Goal: Information Seeking & Learning: Find specific fact

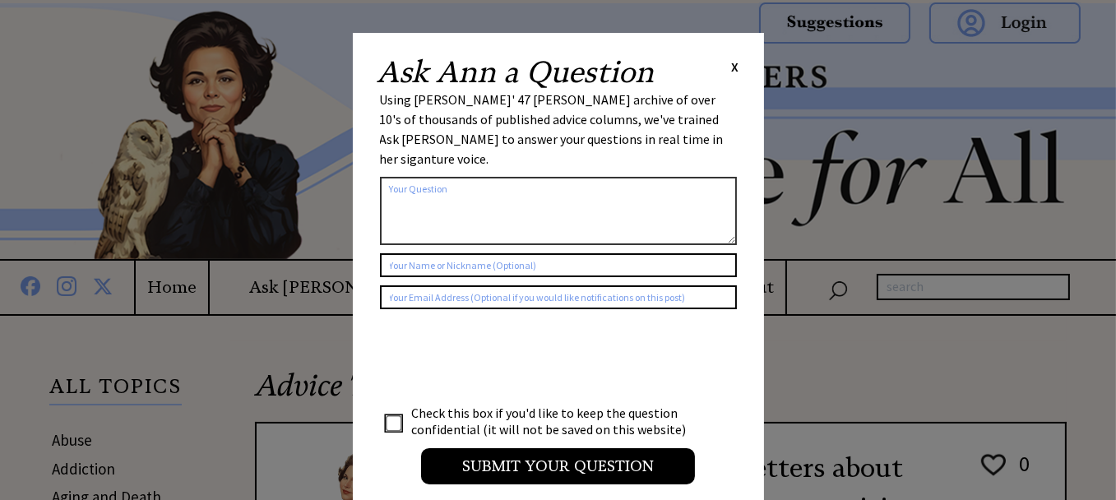
click at [733, 65] on span "X" at bounding box center [735, 66] width 7 height 16
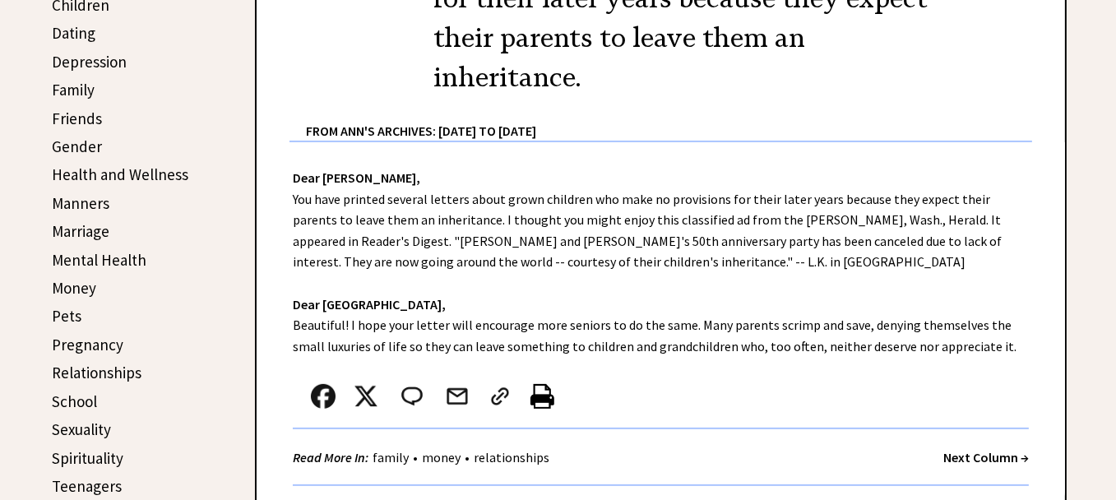
scroll to position [576, 0]
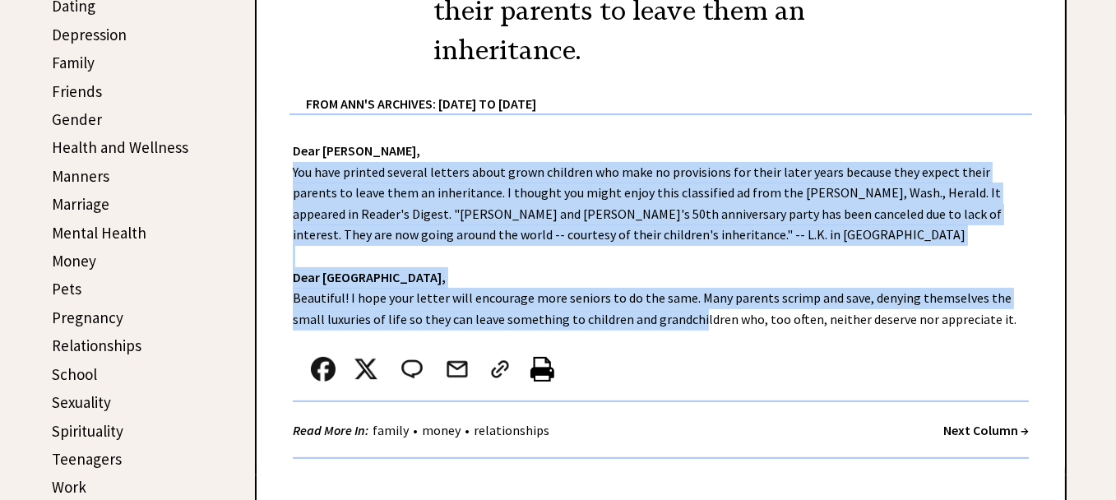
drag, startPoint x: 571, startPoint y: 240, endPoint x: 654, endPoint y: 317, distance: 113.4
click at [654, 317] on div "Dear Ann Landers, You have printed several letters about grown children who mak…" at bounding box center [661, 295] width 808 height 360
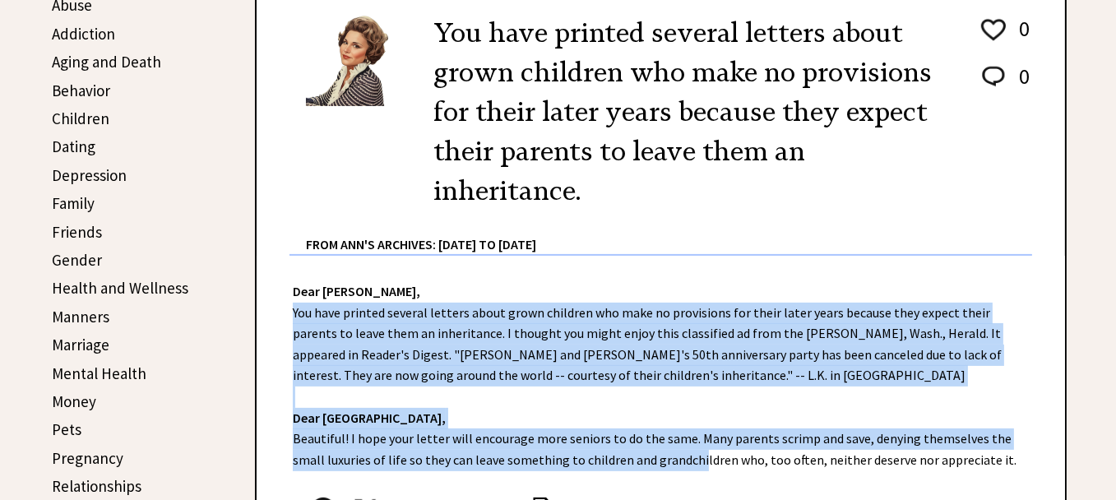
scroll to position [411, 0]
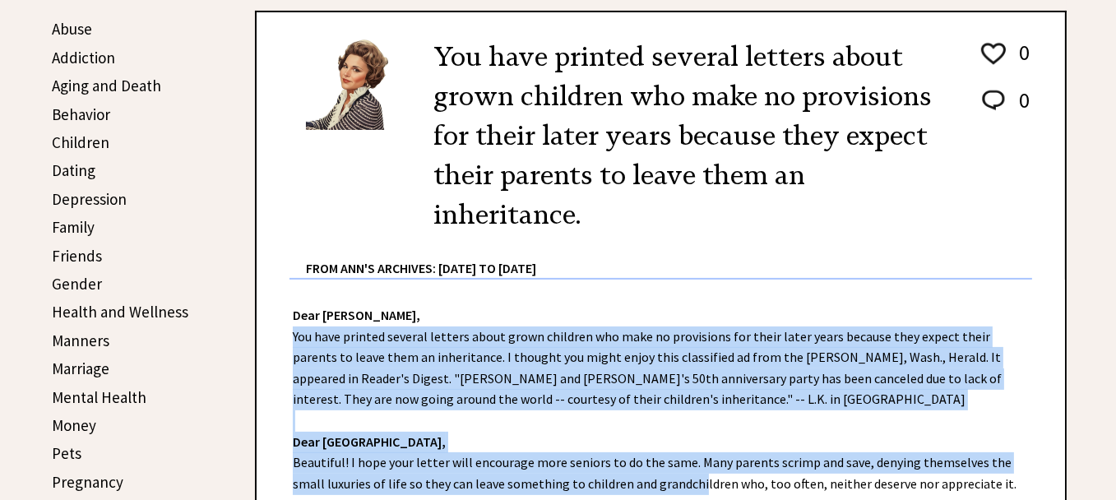
click at [77, 416] on link "Money" at bounding box center [74, 425] width 44 height 20
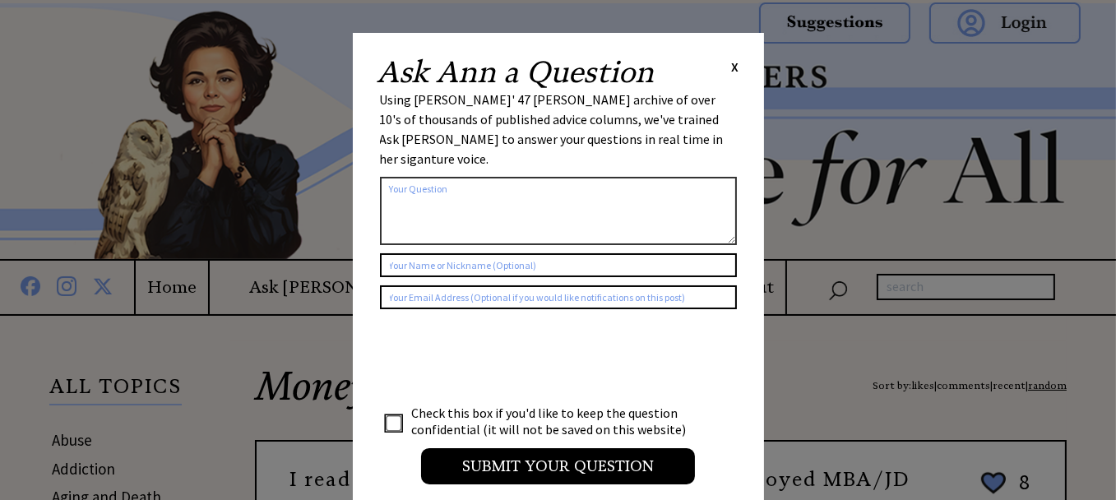
click at [735, 64] on span "X" at bounding box center [735, 66] width 7 height 16
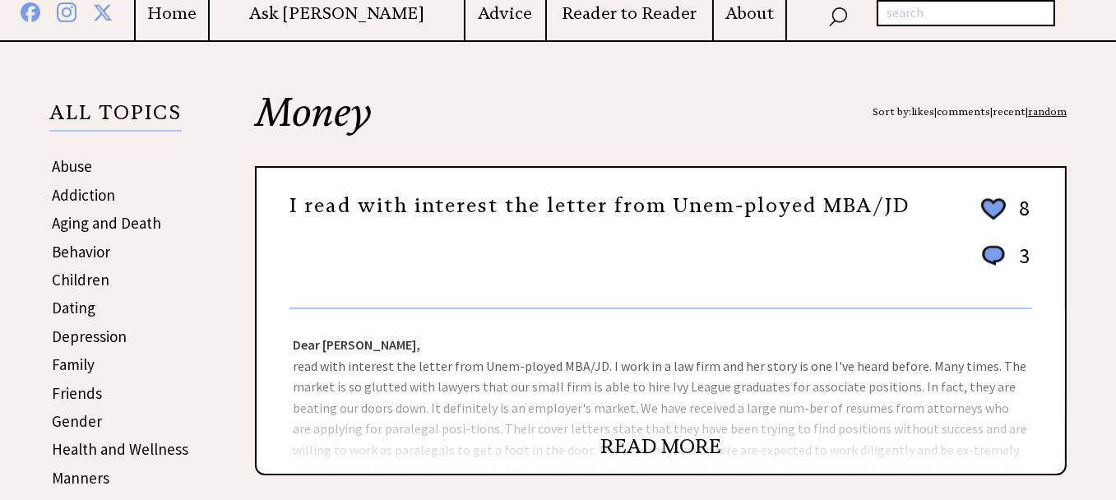
scroll to position [329, 0]
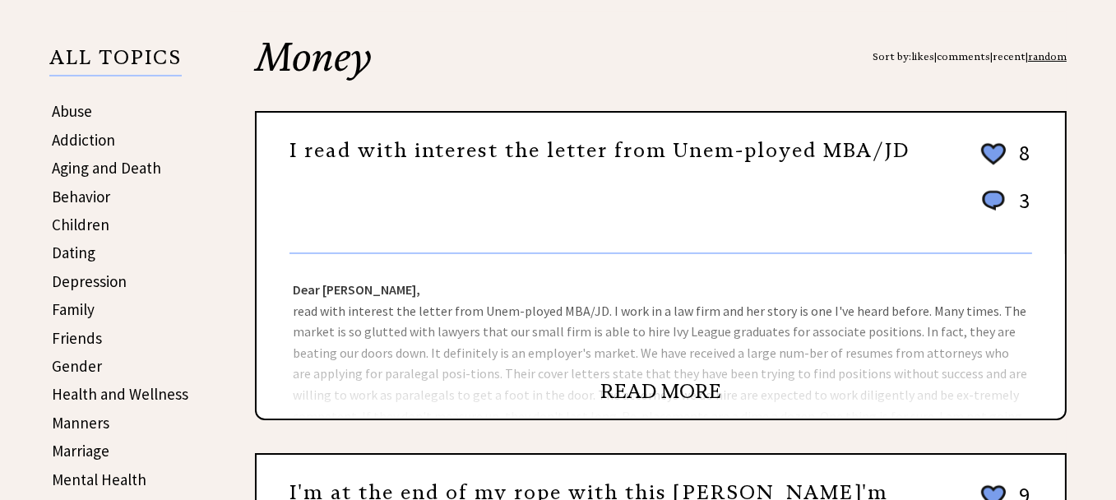
click at [661, 391] on link "READ MORE" at bounding box center [660, 391] width 121 height 25
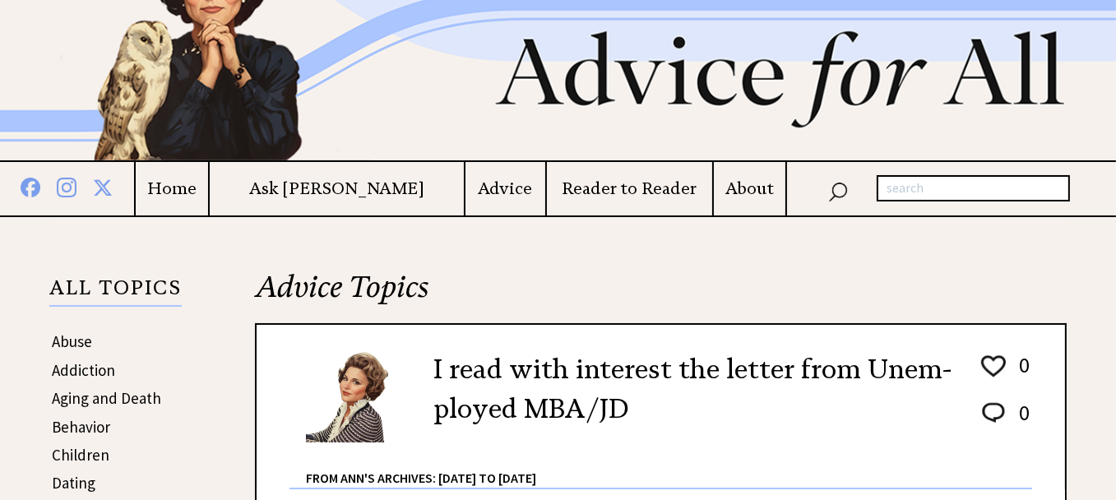
scroll to position [82, 0]
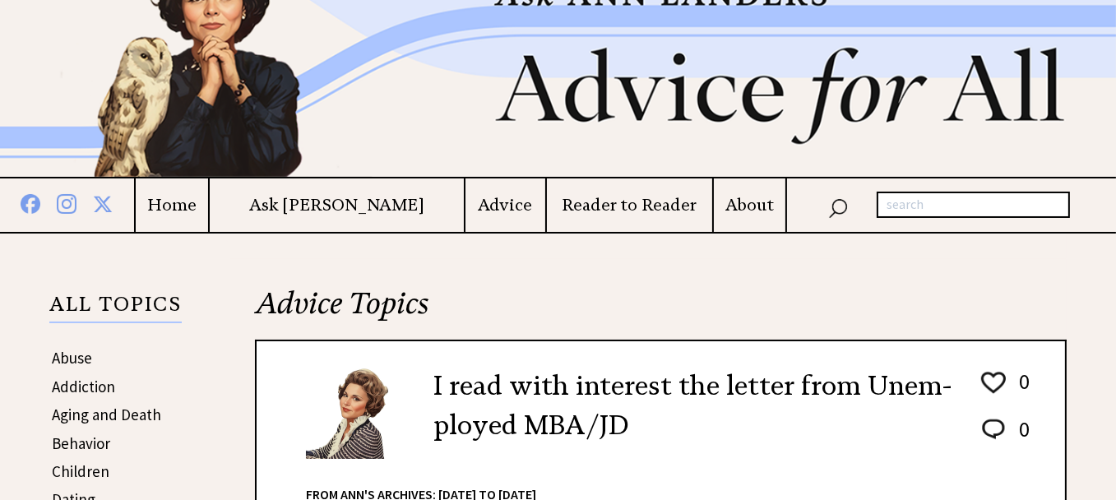
click at [939, 192] on input "text" at bounding box center [972, 205] width 193 height 26
type input "inheritance"
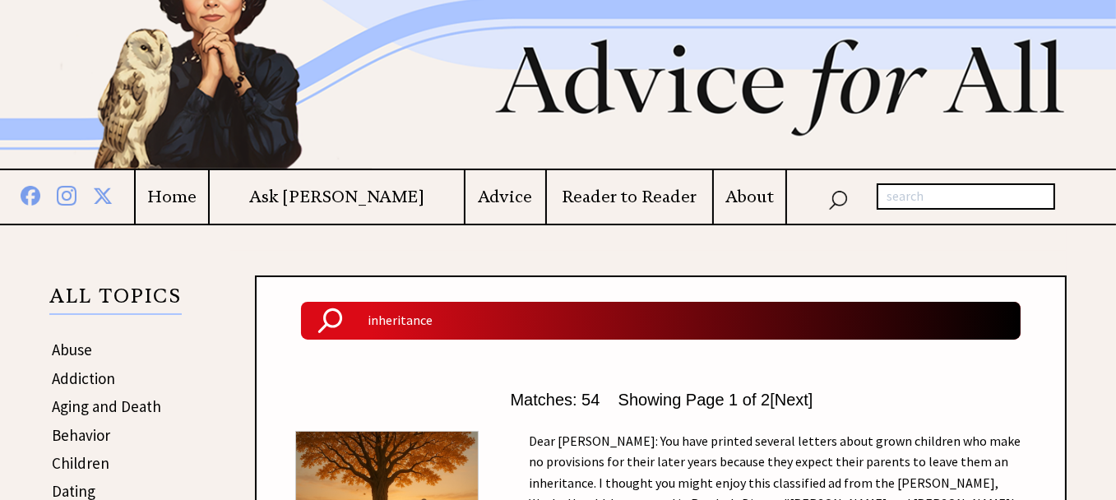
scroll to position [164, 0]
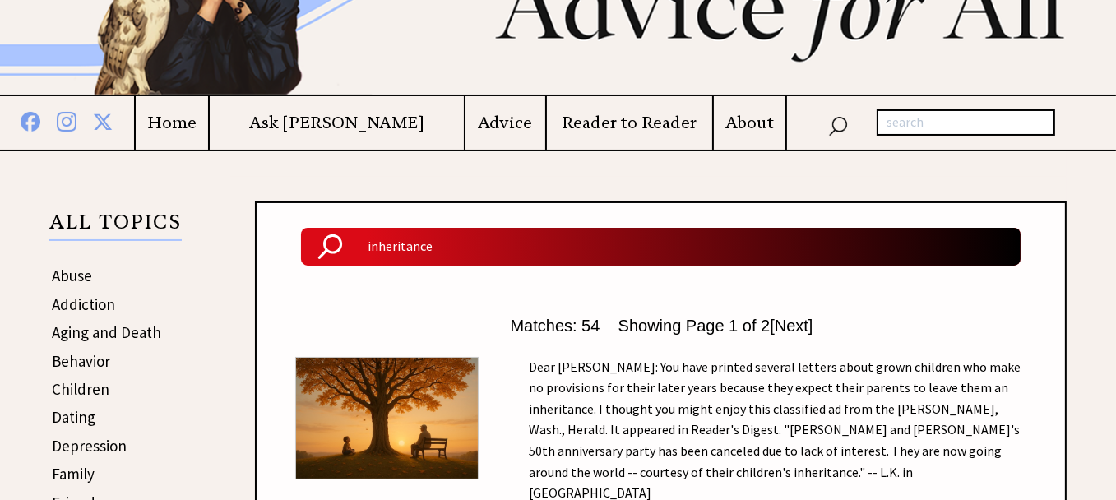
click at [799, 328] on span "[Next]" at bounding box center [791, 326] width 43 height 18
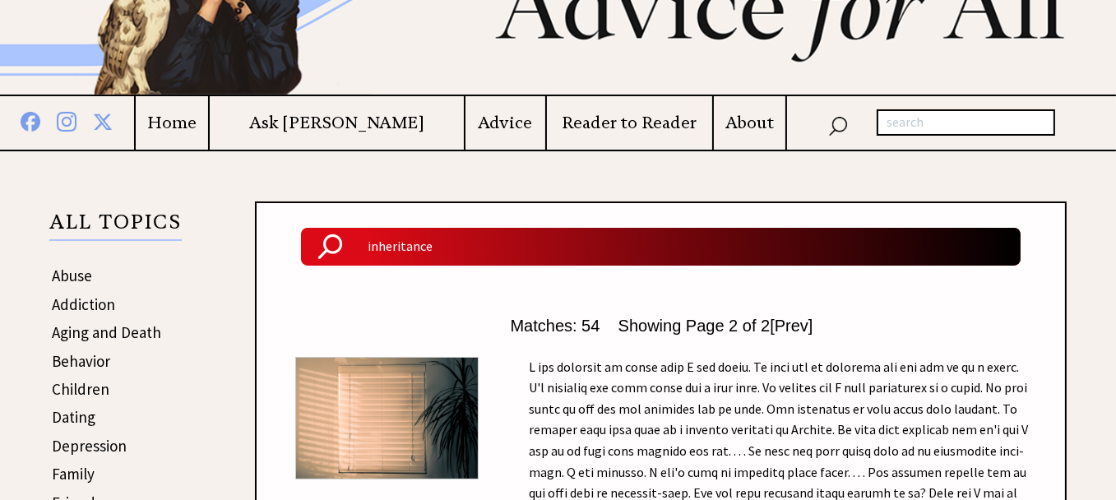
click at [810, 326] on span "[Prev]" at bounding box center [791, 326] width 43 height 18
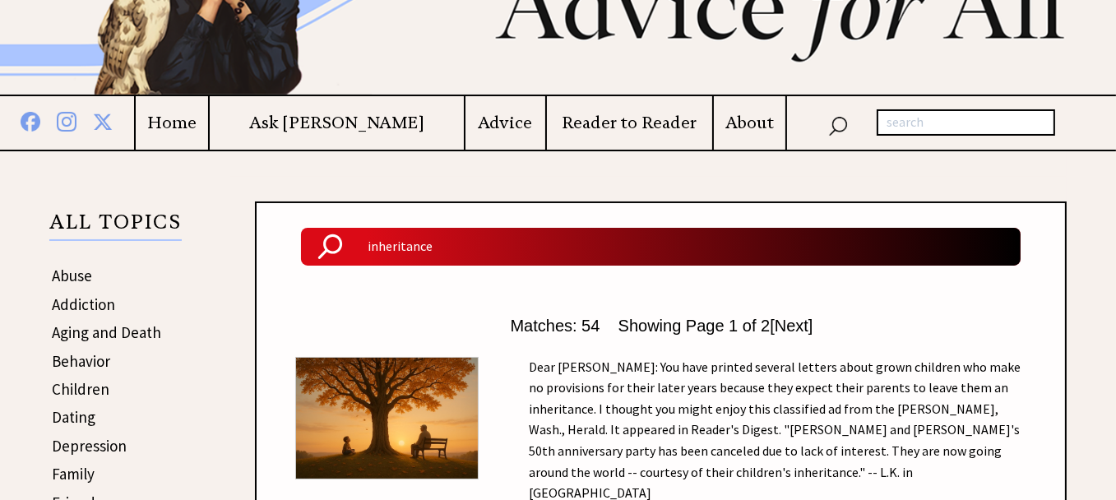
click at [804, 323] on span "[Next]" at bounding box center [791, 326] width 43 height 18
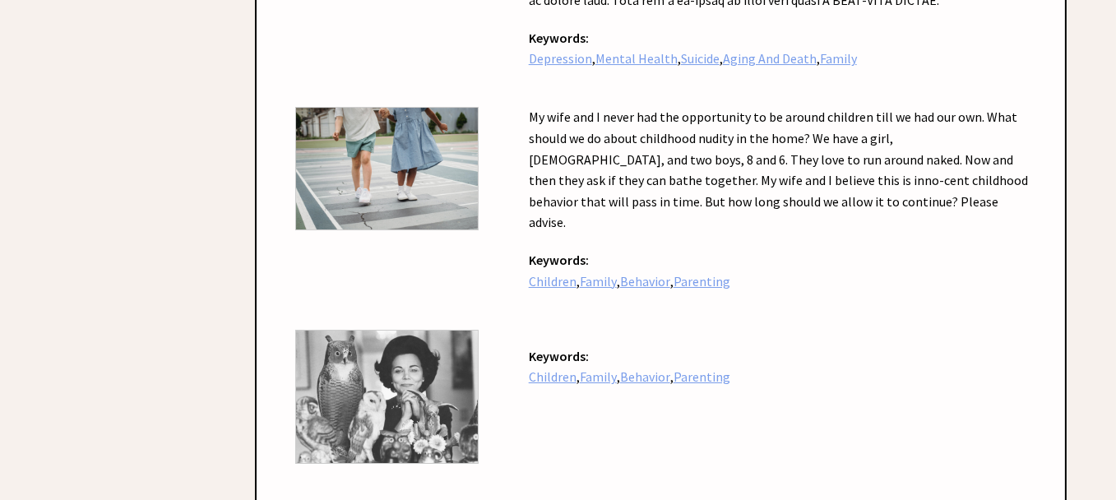
scroll to position [22858, 0]
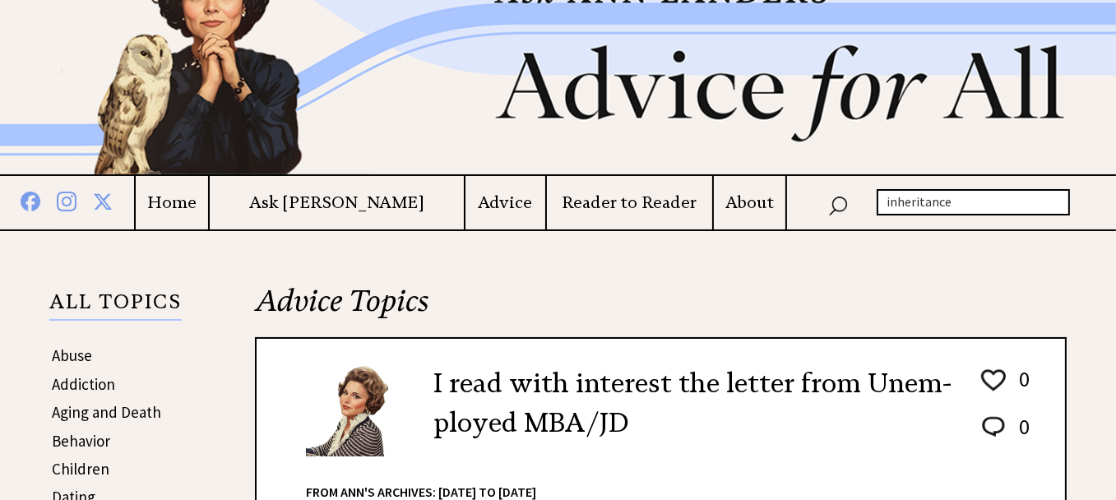
scroll to position [82, 0]
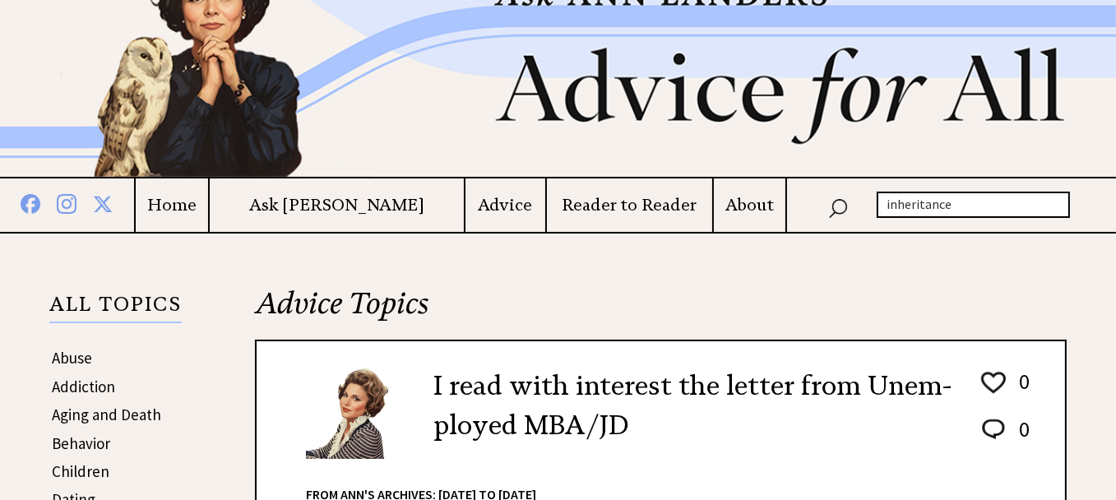
click at [964, 205] on input "inheritance" at bounding box center [972, 205] width 193 height 26
type input "i"
